Goal: Task Accomplishment & Management: Manage account settings

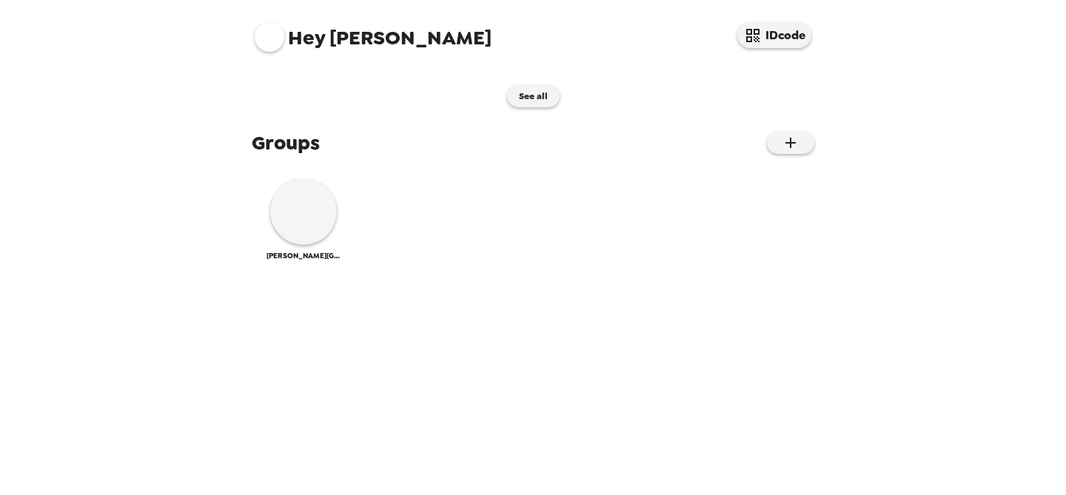
scroll to position [148, 0]
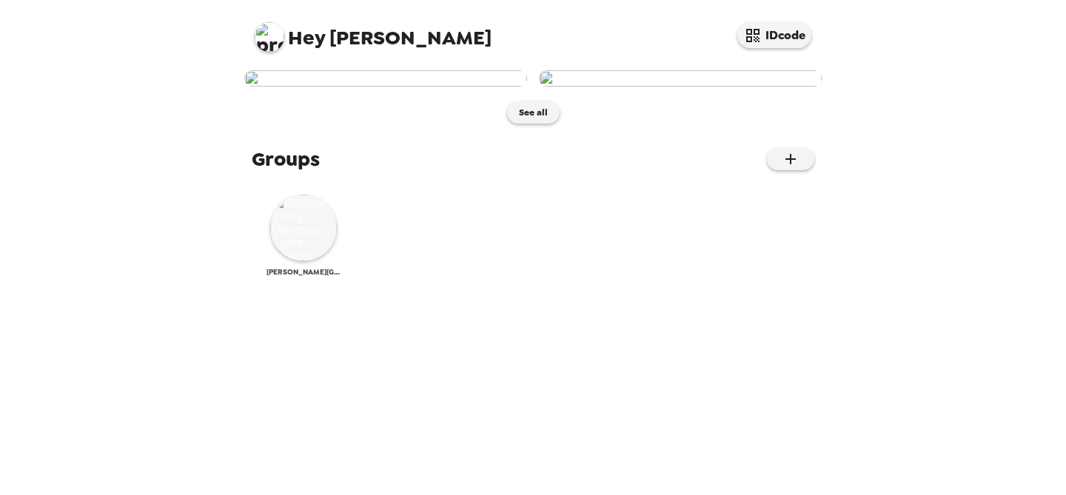
click at [286, 261] on img at bounding box center [303, 228] width 67 height 67
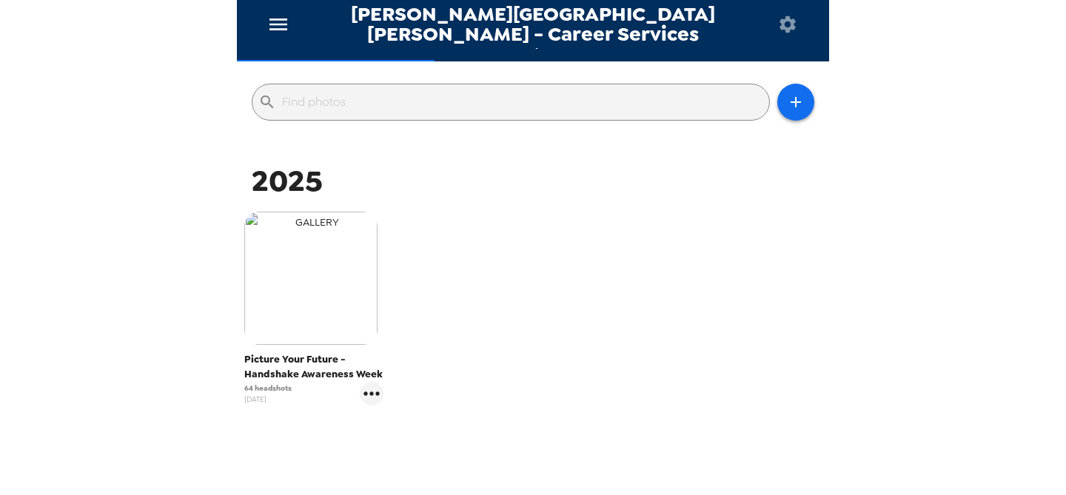
scroll to position [181, 0]
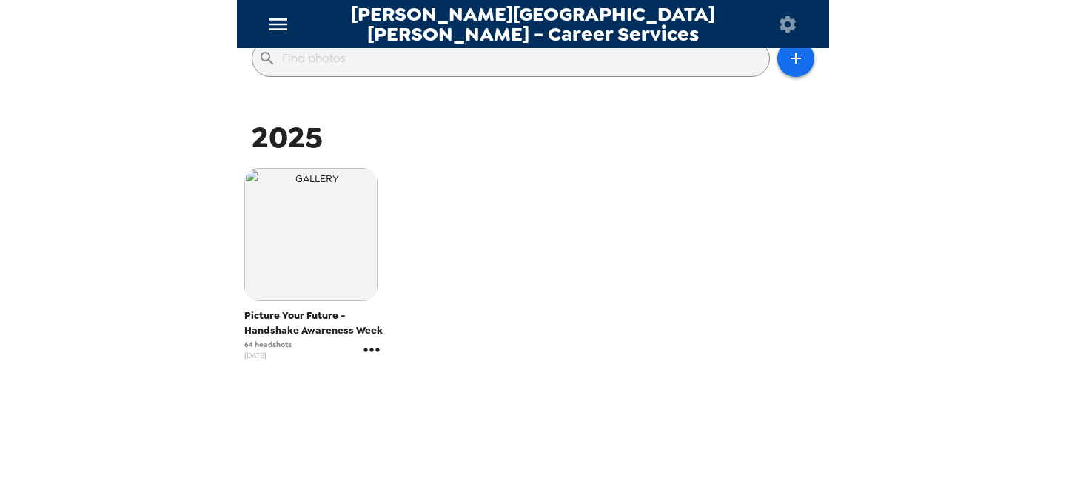
click at [380, 355] on icon "gallery menu" at bounding box center [372, 350] width 24 height 24
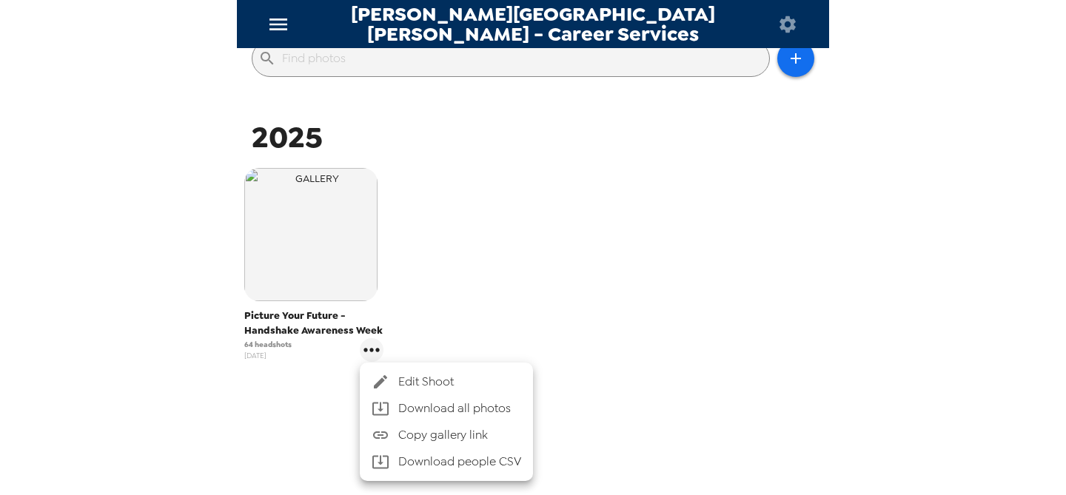
click at [443, 269] on div at bounding box center [533, 247] width 1066 height 495
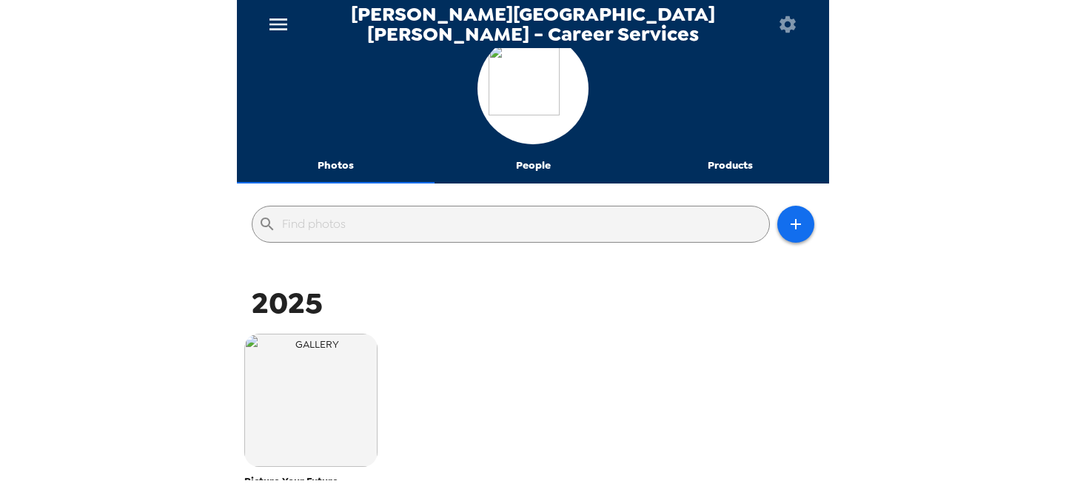
scroll to position [0, 0]
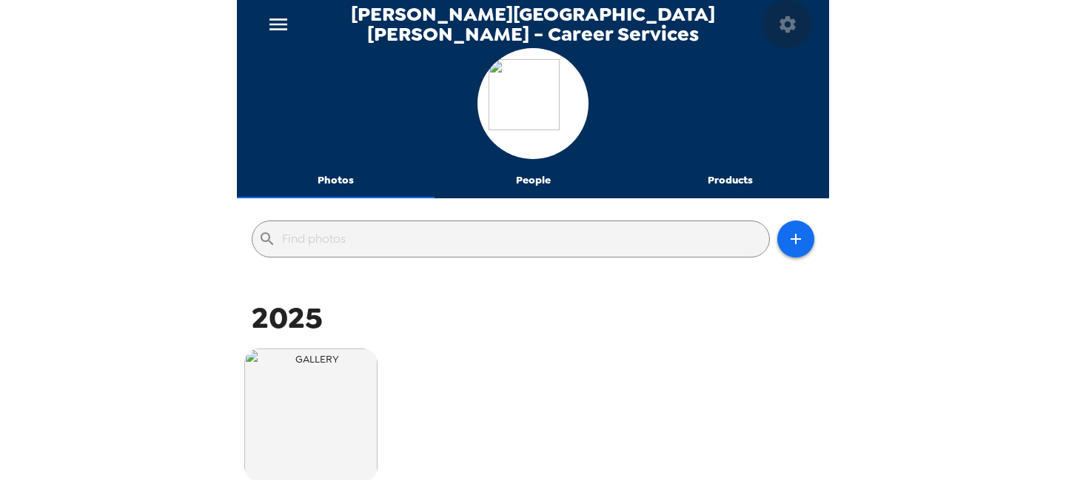
click at [787, 29] on icon "button" at bounding box center [787, 24] width 16 height 16
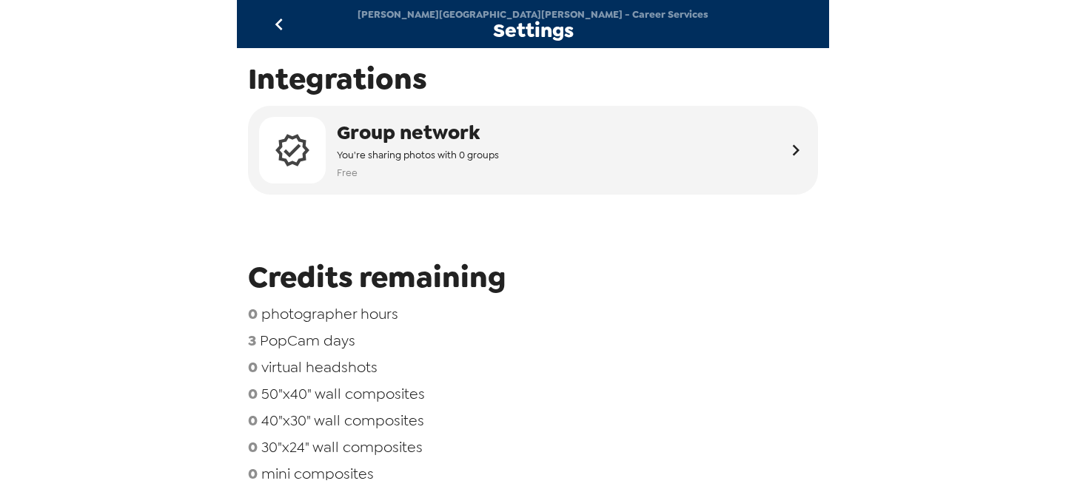
click at [284, 29] on icon "go back" at bounding box center [279, 25] width 24 height 24
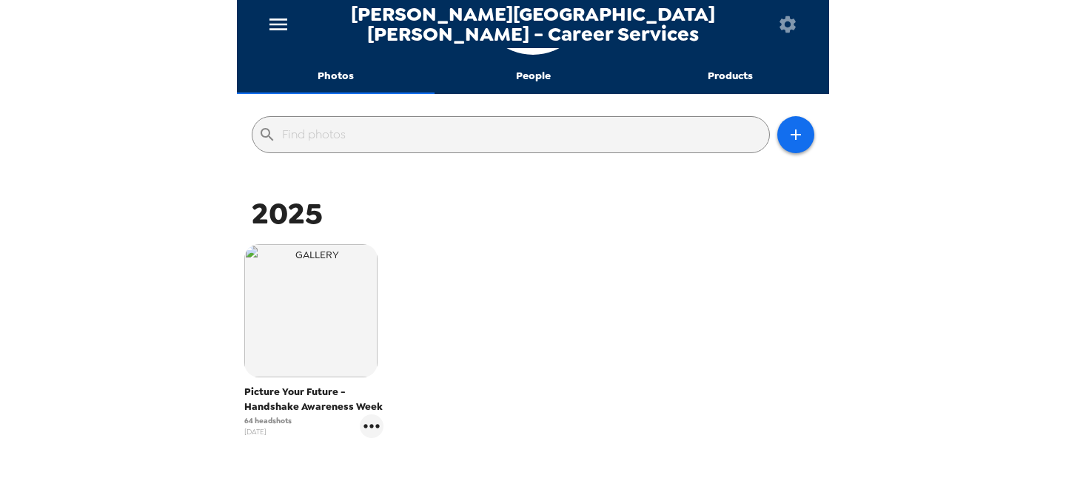
scroll to position [127, 0]
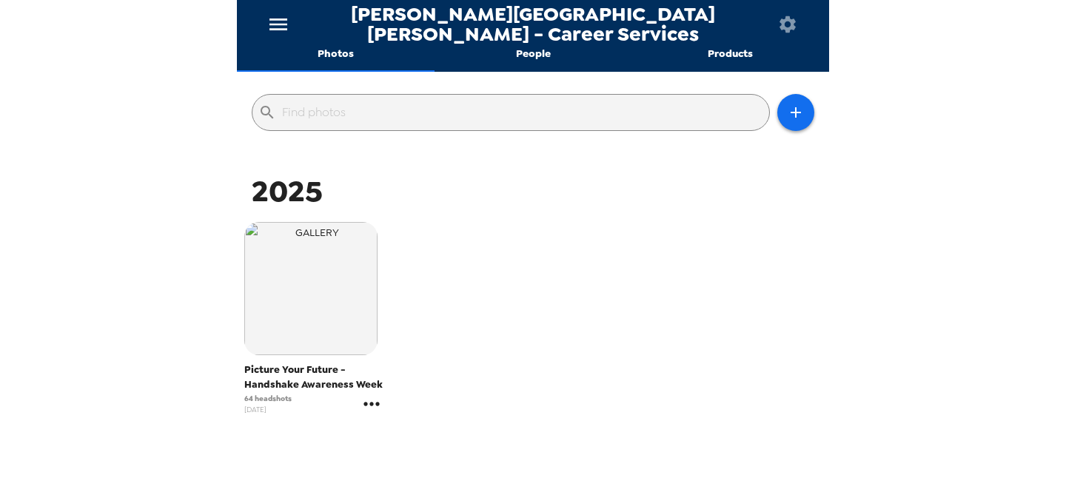
click at [377, 407] on icon "gallery menu" at bounding box center [372, 404] width 24 height 24
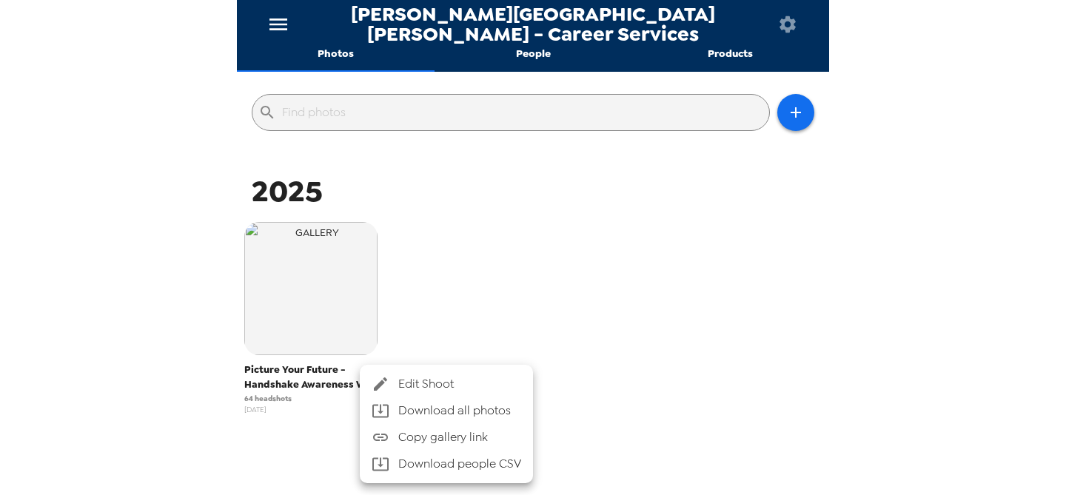
click at [412, 389] on span "Edit Shoot" at bounding box center [459, 384] width 123 height 18
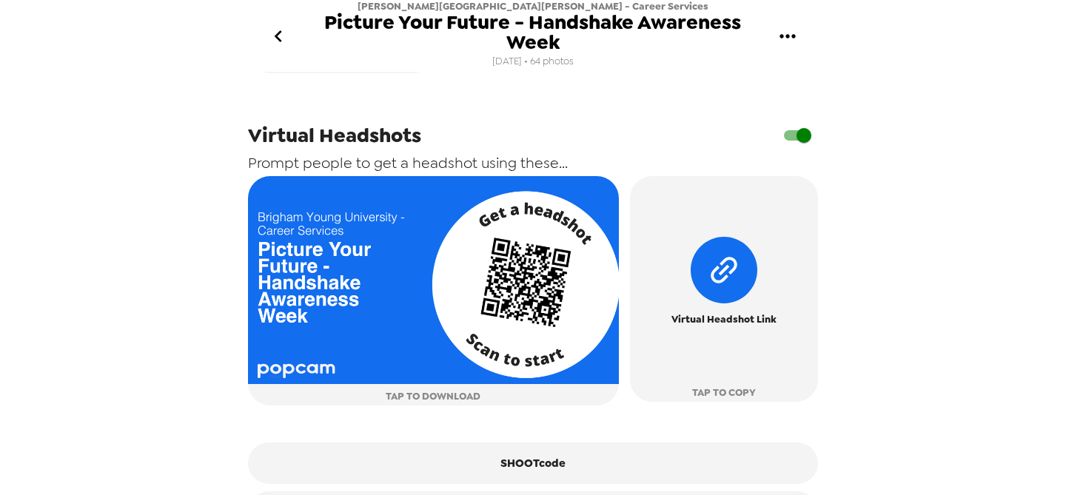
scroll to position [756, 0]
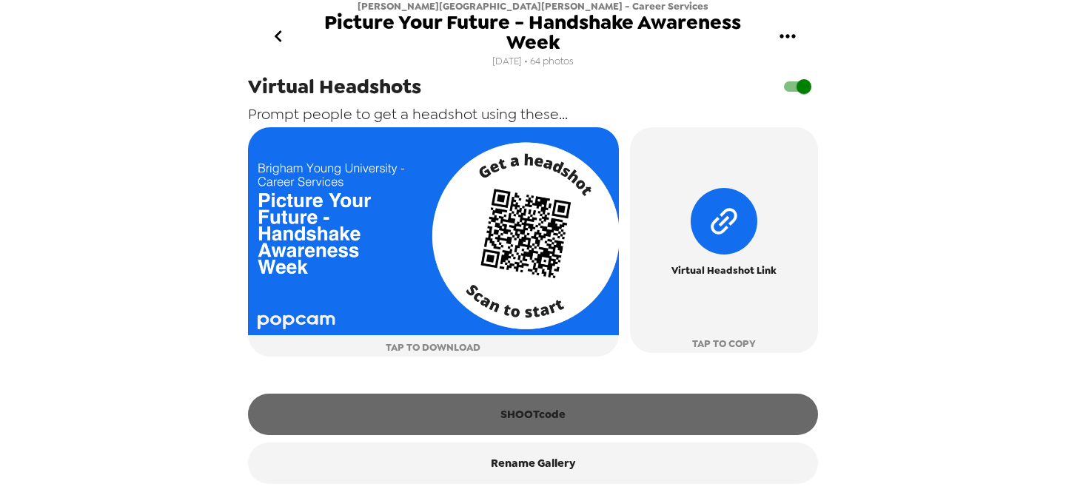
click at [526, 406] on button "SHOOTcode" at bounding box center [533, 414] width 570 height 41
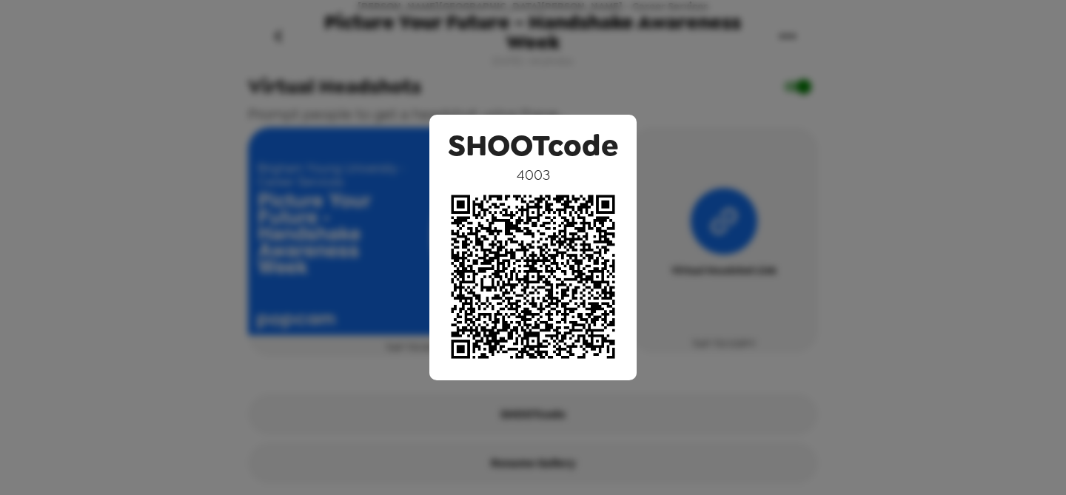
click at [788, 303] on div "SHOOTcode 4003" at bounding box center [533, 247] width 1066 height 495
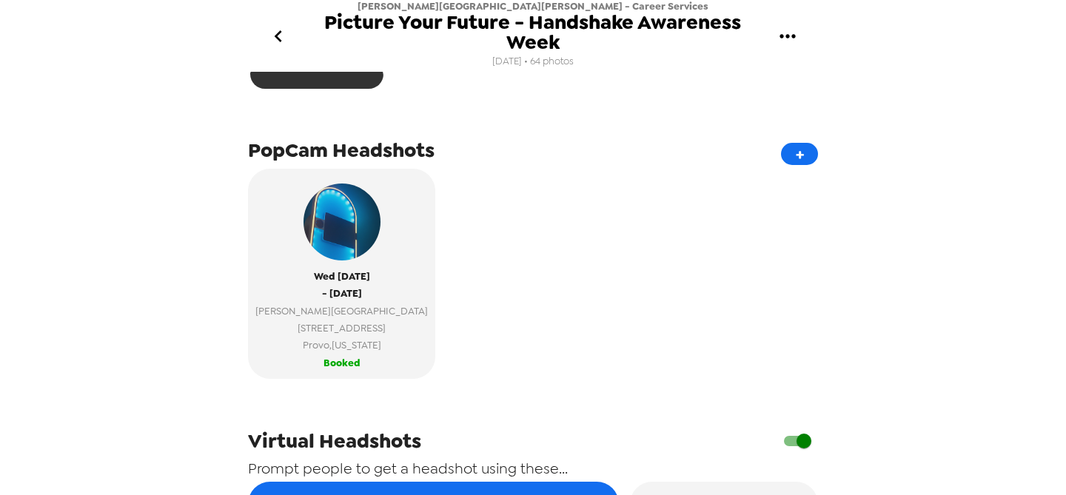
scroll to position [274, 0]
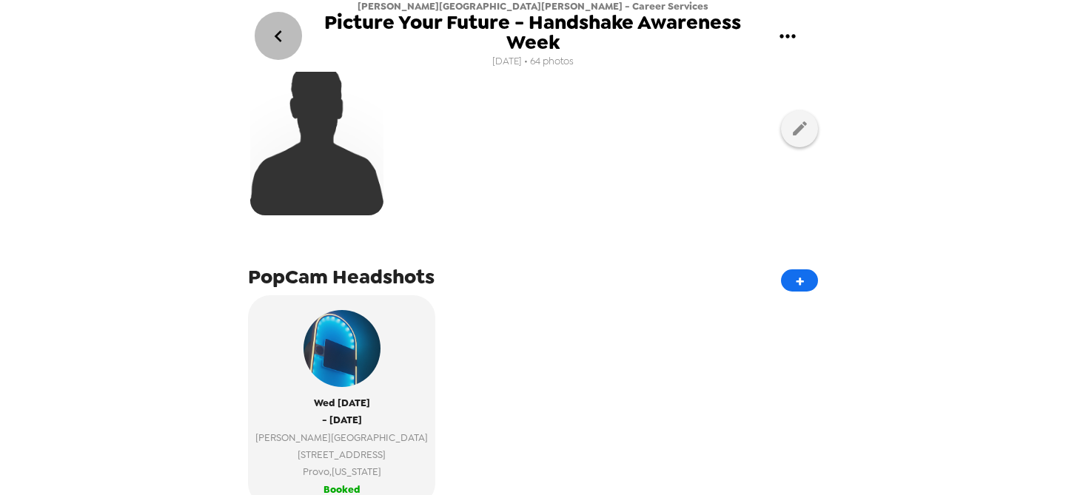
click at [289, 35] on icon "go back" at bounding box center [278, 36] width 24 height 24
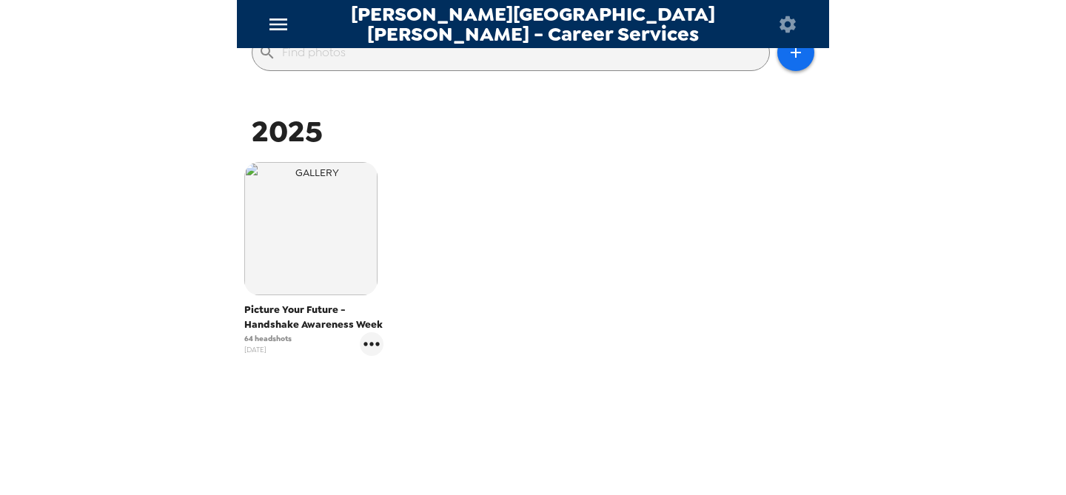
scroll to position [210, 0]
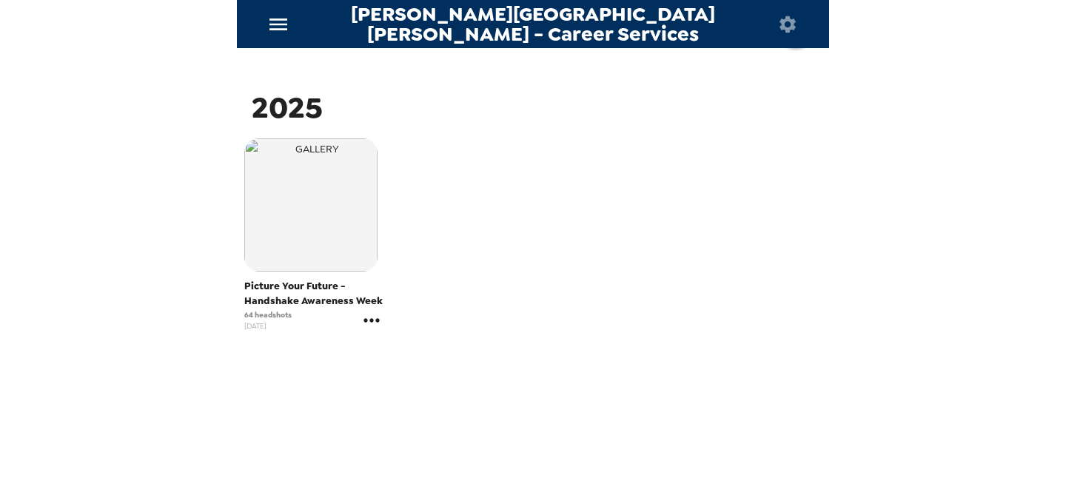
click at [364, 320] on icon "gallery menu" at bounding box center [371, 320] width 16 height 4
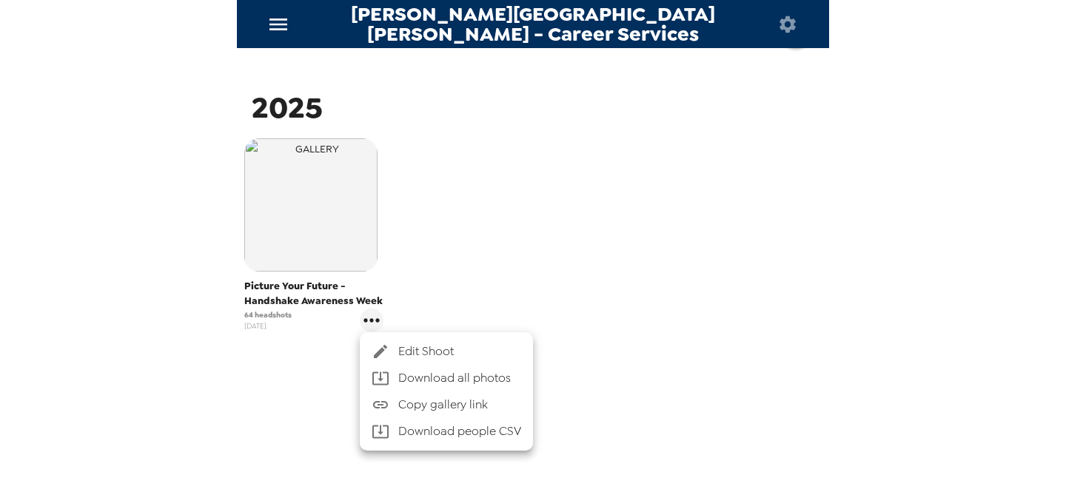
click at [403, 346] on span "Edit Shoot" at bounding box center [459, 352] width 123 height 18
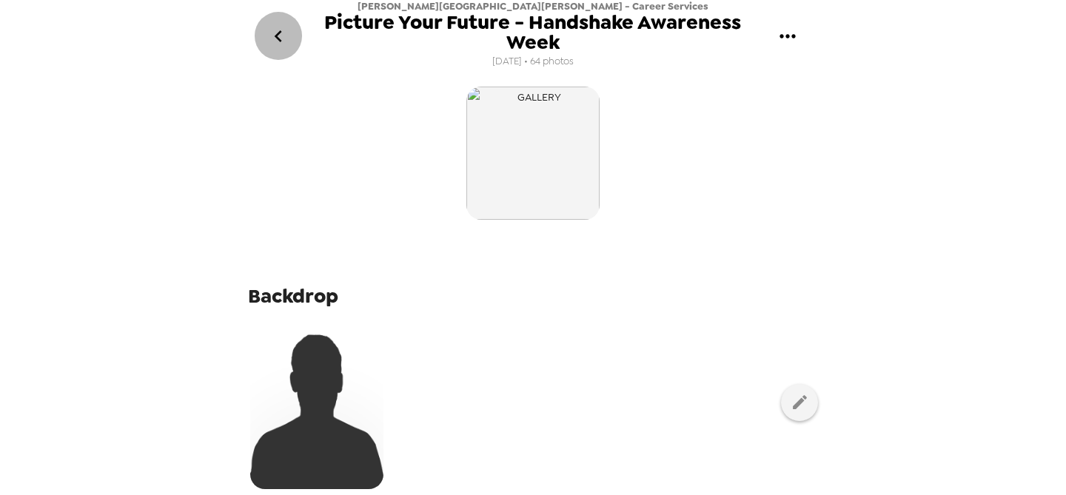
click at [275, 30] on icon "go back" at bounding box center [278, 36] width 24 height 24
click at [799, 36] on button "gallery menu" at bounding box center [787, 36] width 48 height 48
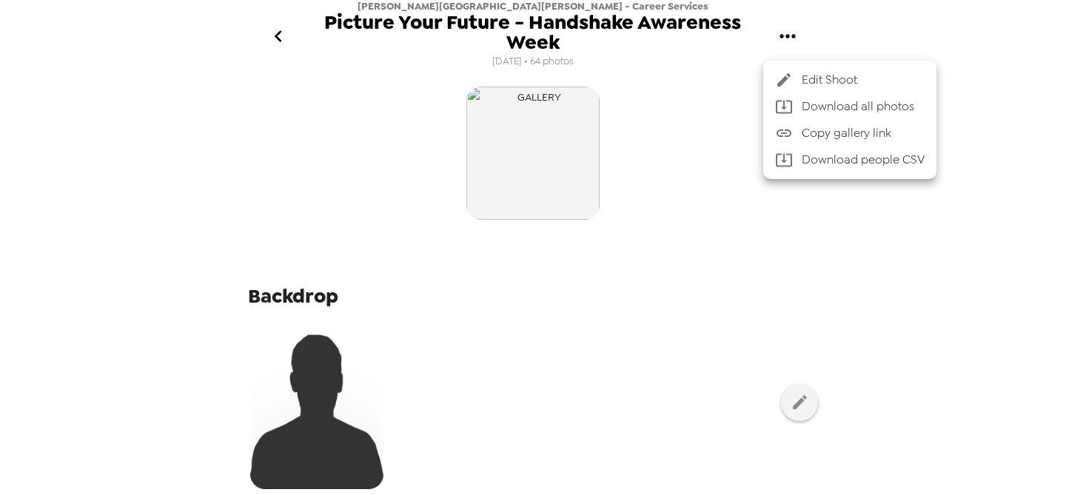
click at [287, 35] on div at bounding box center [533, 247] width 1066 height 495
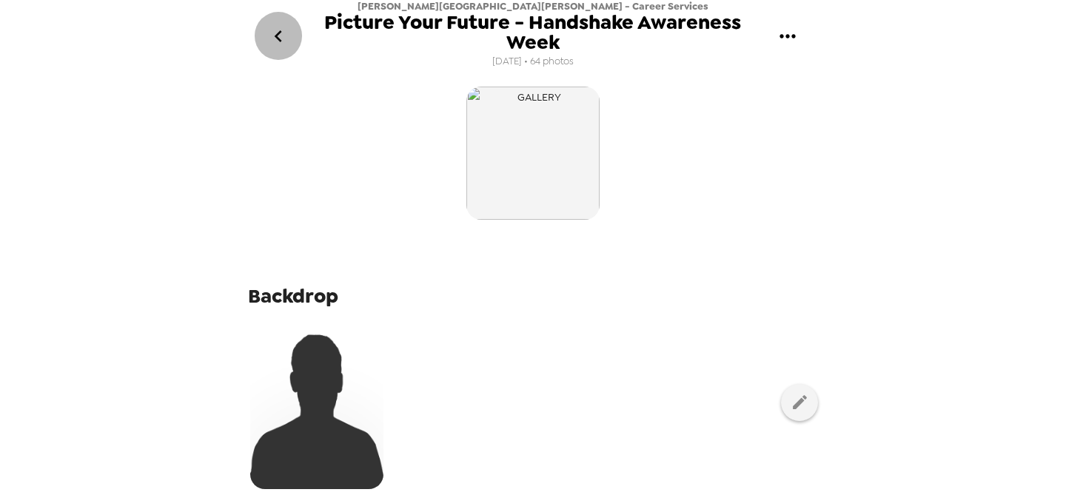
click at [281, 38] on icon "go back" at bounding box center [278, 36] width 24 height 24
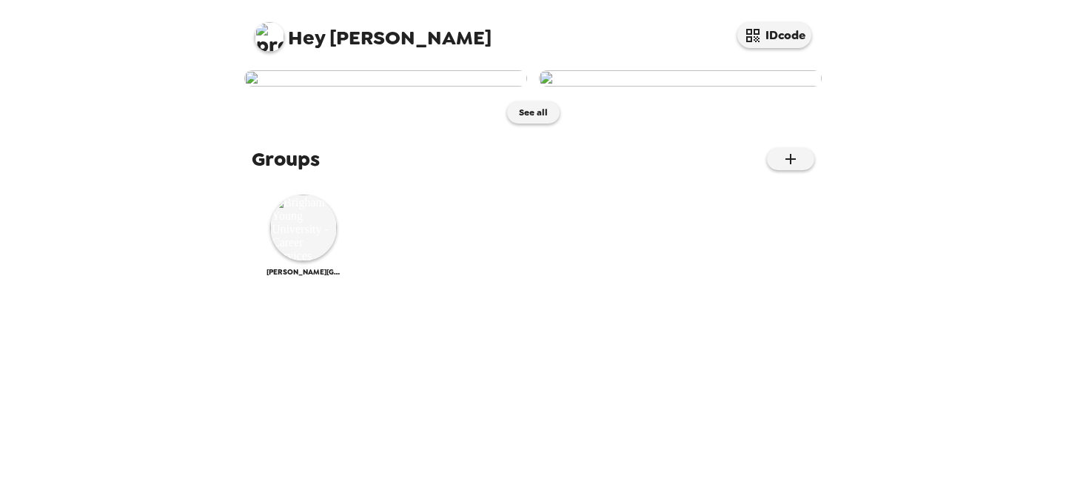
scroll to position [68, 0]
click at [770, 36] on button "IDcode" at bounding box center [774, 35] width 74 height 26
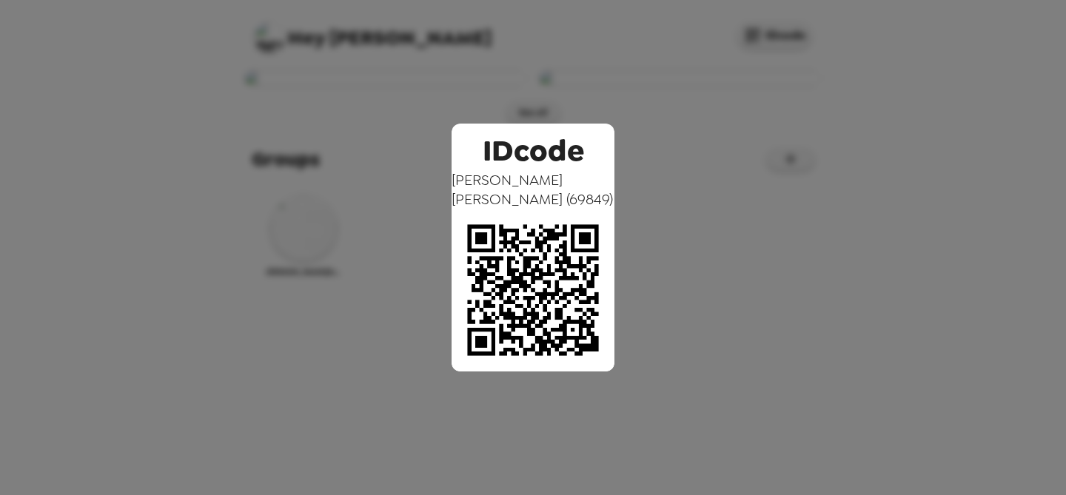
click at [916, 51] on div "IDcode [PERSON_NAME] ( 69849 )" at bounding box center [533, 247] width 1066 height 495
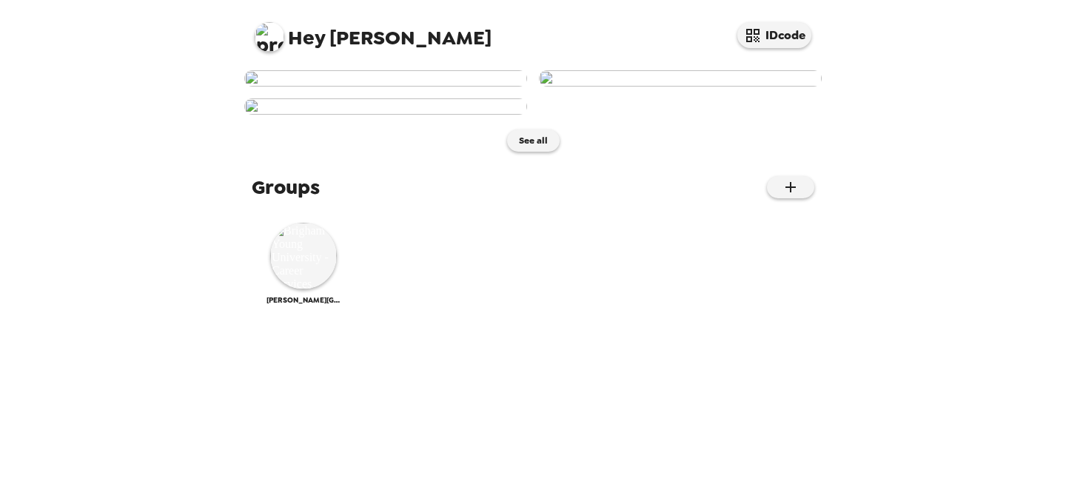
click at [419, 87] on img at bounding box center [385, 78] width 283 height 16
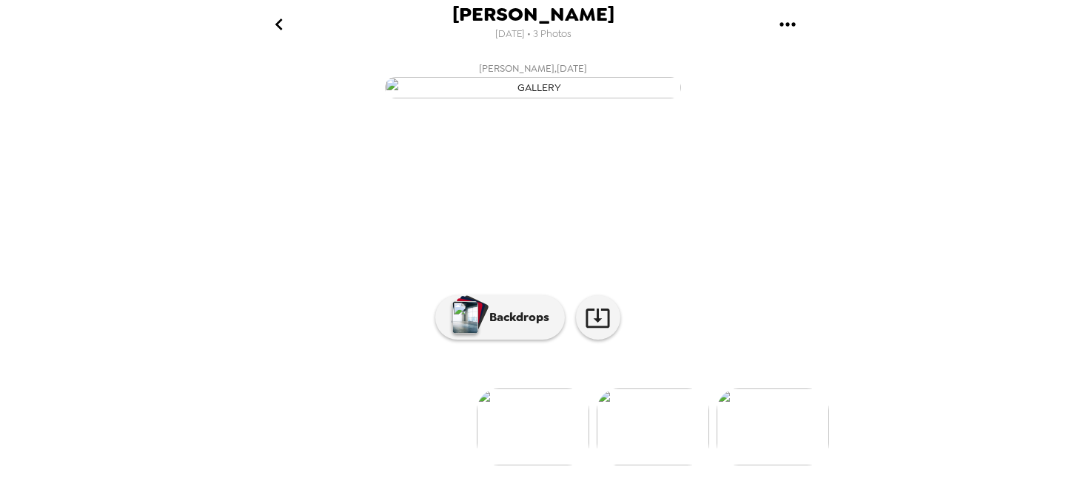
scroll to position [134, 0]
click at [495, 340] on button "Backdrops" at bounding box center [500, 317] width 130 height 44
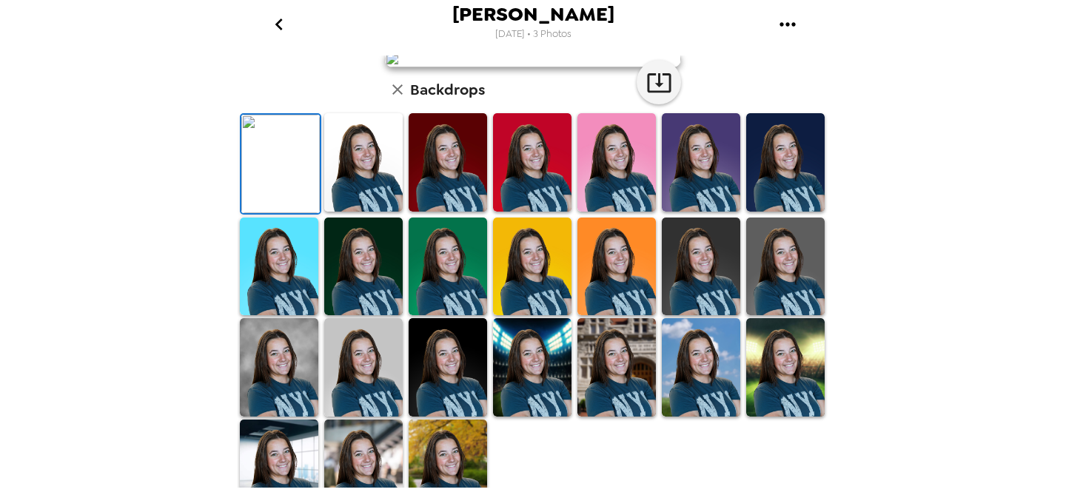
scroll to position [0, 0]
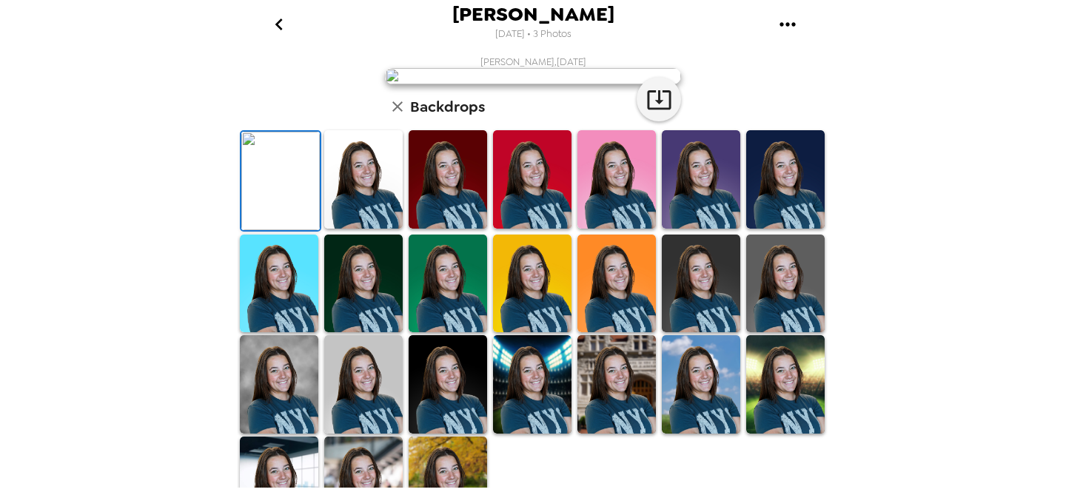
click at [273, 19] on icon "go back" at bounding box center [279, 25] width 24 height 24
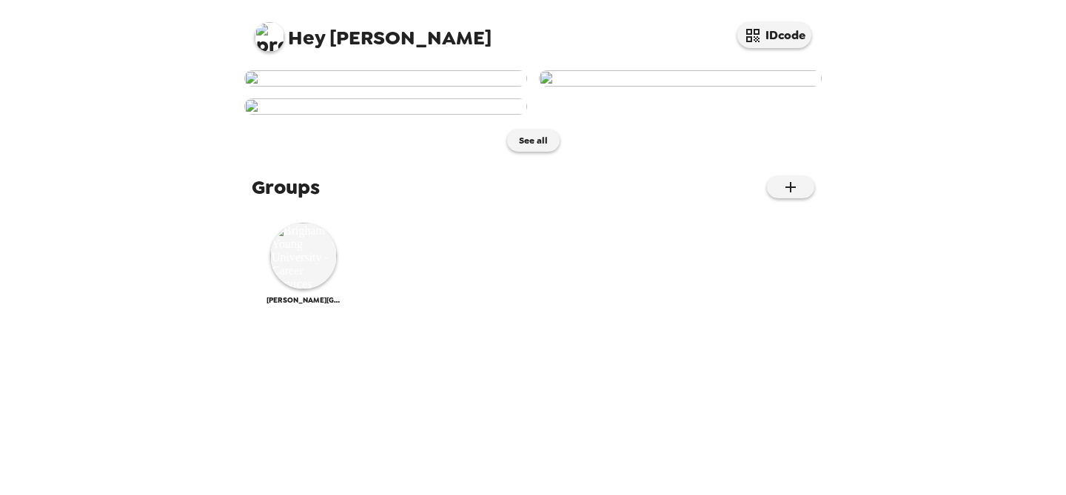
click at [631, 87] on img at bounding box center [680, 78] width 283 height 16
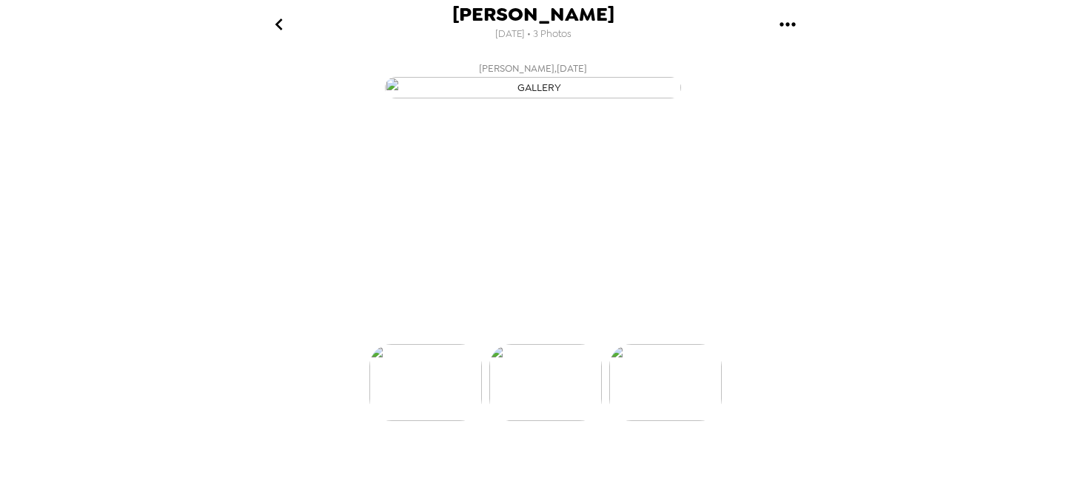
scroll to position [0, 118]
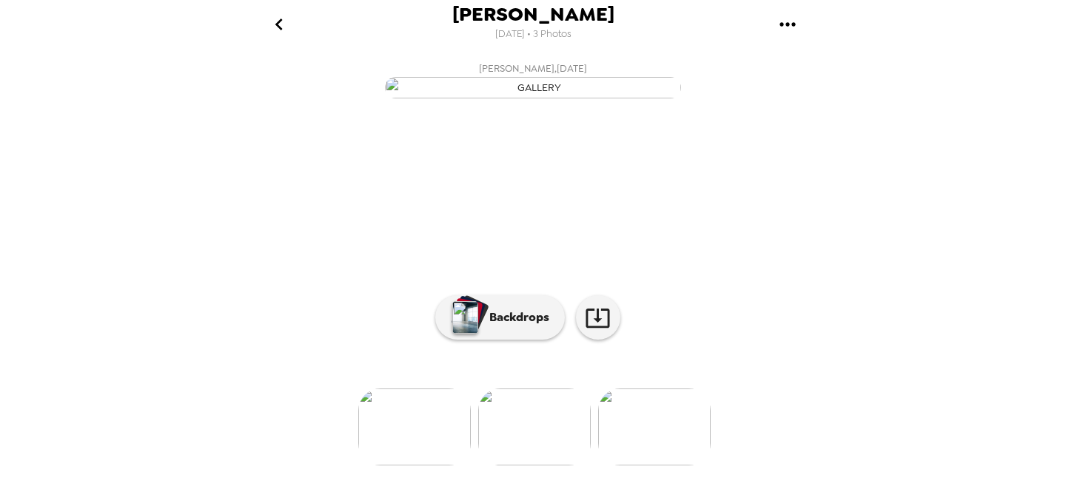
click at [289, 24] on icon "go back" at bounding box center [279, 25] width 24 height 24
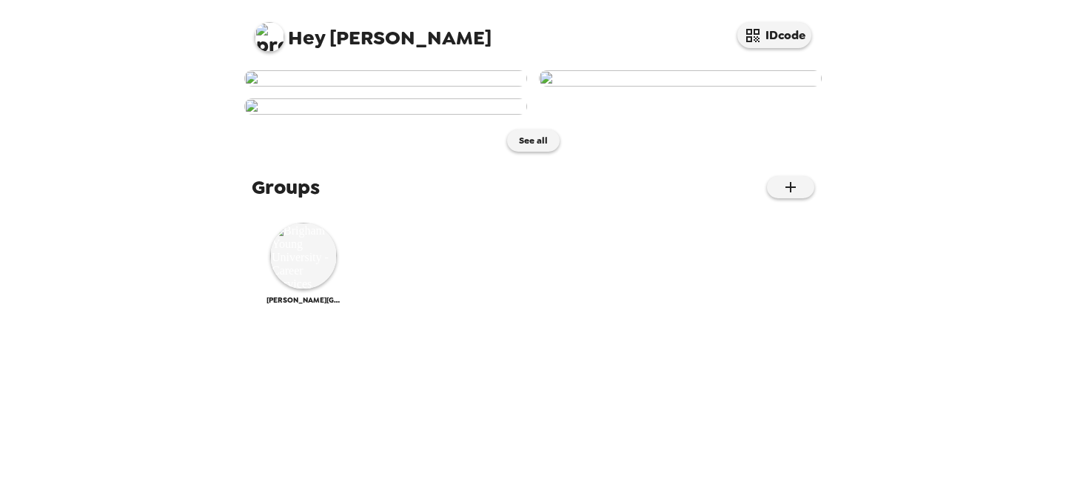
scroll to position [4, 0]
click at [185, 181] on div "Hey Paige IDcode See all Groups Brigham Young University - Career Services" at bounding box center [533, 247] width 1066 height 495
